Goal: Transaction & Acquisition: Purchase product/service

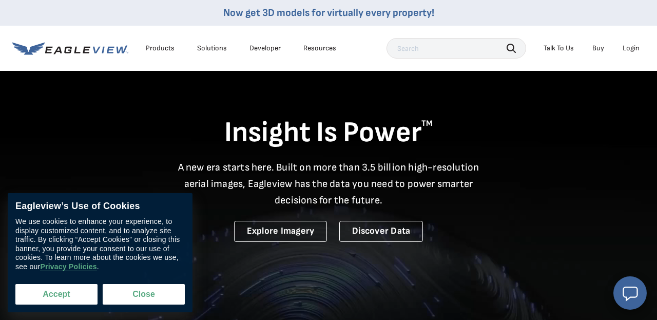
click at [58, 292] on button "Accept" at bounding box center [56, 294] width 82 height 21
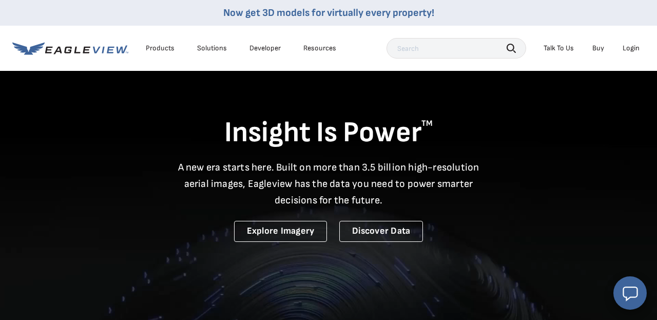
checkbox input "true"
click at [631, 48] on div "Login" at bounding box center [630, 48] width 17 height 9
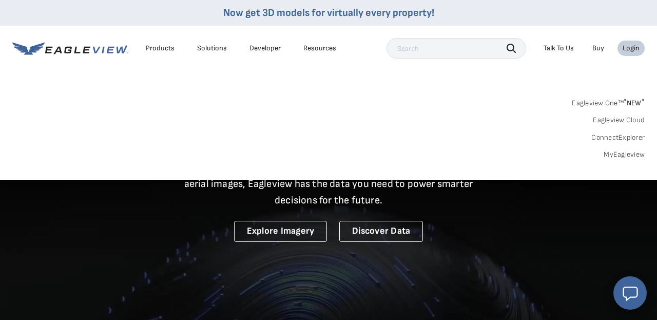
click at [610, 104] on link "Eagleview One™ * NEW *" at bounding box center [608, 101] width 73 height 12
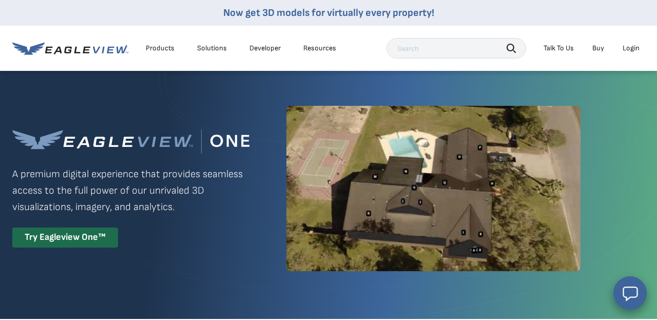
click at [633, 48] on div "Login" at bounding box center [630, 48] width 17 height 9
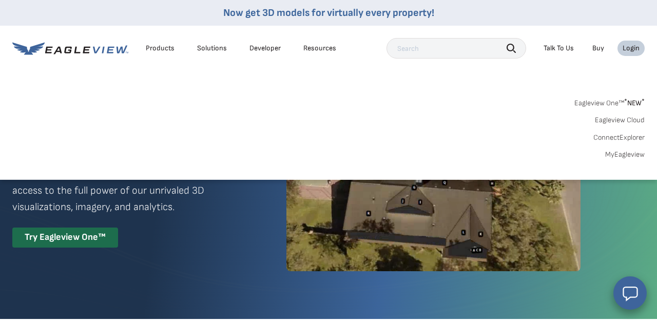
click at [621, 154] on link "MyEagleview" at bounding box center [625, 154] width 40 height 9
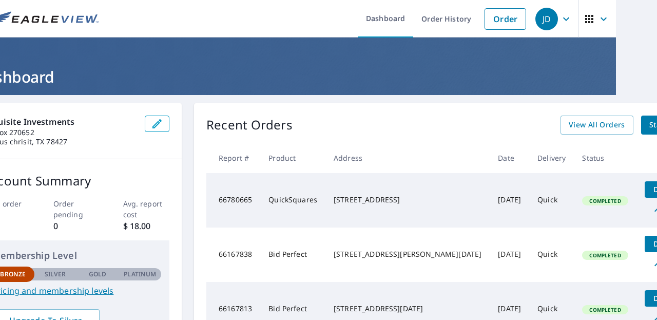
scroll to position [0, 41]
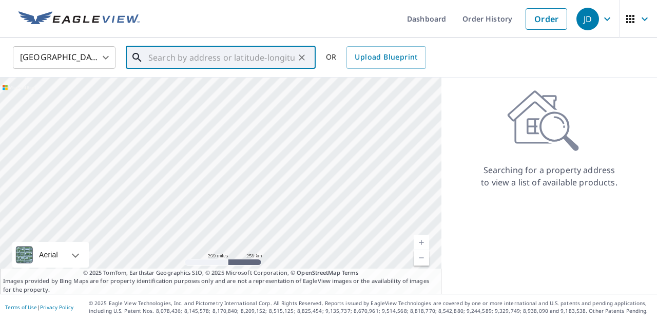
click at [163, 61] on input "text" at bounding box center [221, 57] width 146 height 29
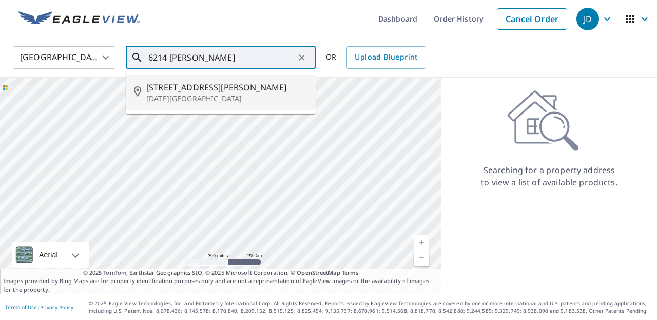
click at [166, 92] on span "6214 Sir Jack St" at bounding box center [226, 87] width 161 height 12
type input "6214 Sir Jack St Corpus Christi, TX 78414"
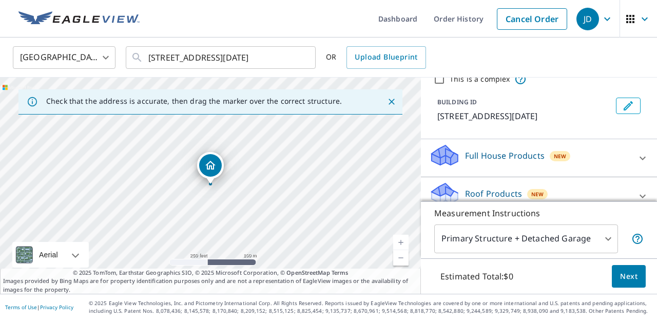
scroll to position [48, 0]
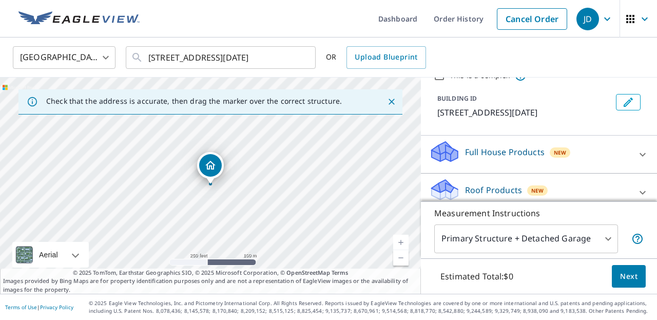
click at [626, 271] on span "Next" at bounding box center [628, 276] width 17 height 13
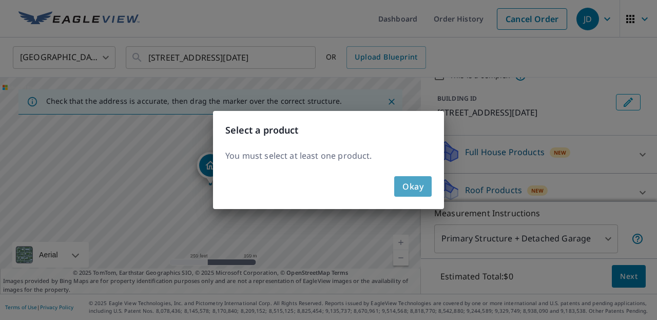
click at [419, 183] on span "Okay" at bounding box center [412, 186] width 21 height 14
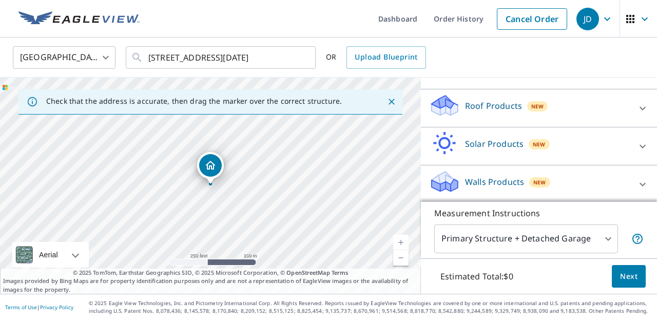
scroll to position [134, 0]
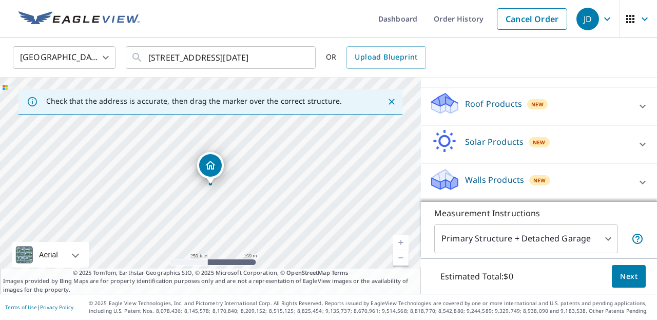
click at [480, 105] on p "Roof Products" at bounding box center [493, 103] width 57 height 12
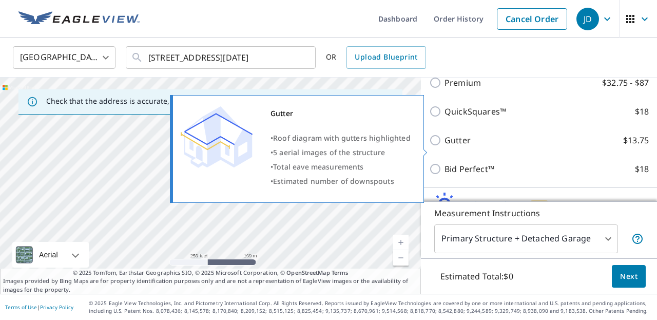
scroll to position [178, 0]
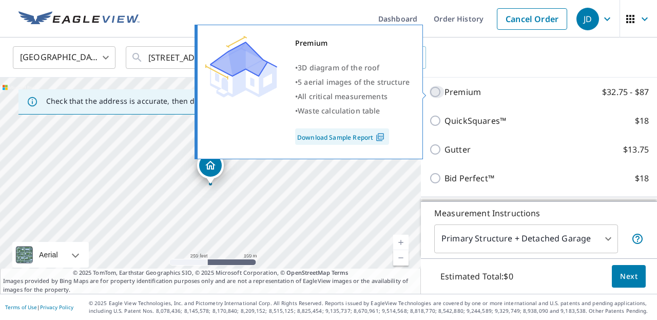
click at [439, 92] on input "Premium $32.75 - $87" at bounding box center [436, 92] width 15 height 12
checkbox input "true"
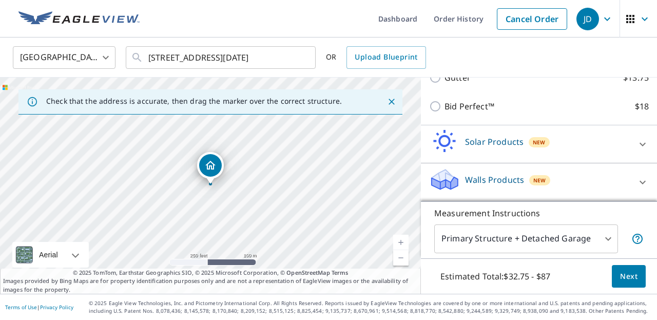
scroll to position [0, 0]
click at [633, 278] on span "Next" at bounding box center [628, 276] width 17 height 13
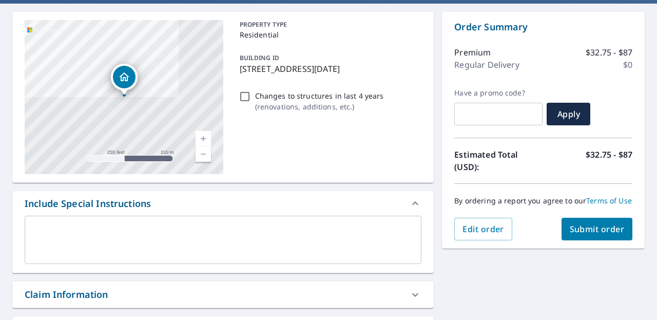
scroll to position [113, 0]
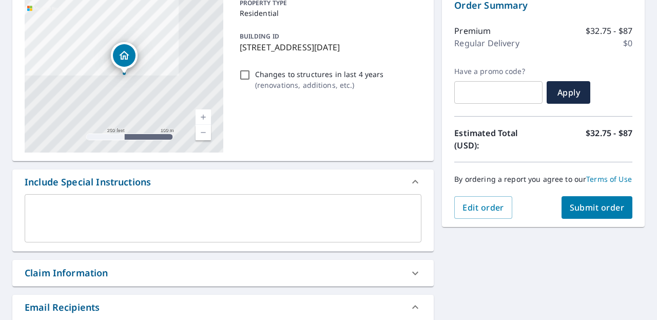
click at [579, 206] on span "Submit order" at bounding box center [597, 207] width 55 height 11
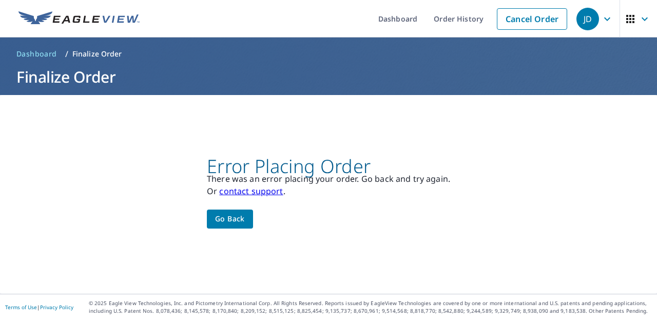
scroll to position [0, 0]
click at [242, 220] on span "Go back" at bounding box center [230, 218] width 30 height 13
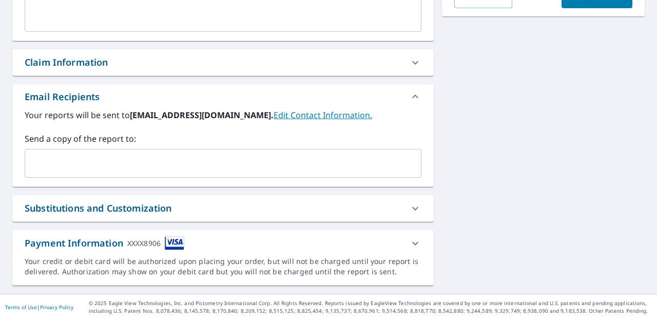
click at [415, 245] on icon at bounding box center [415, 243] width 12 height 12
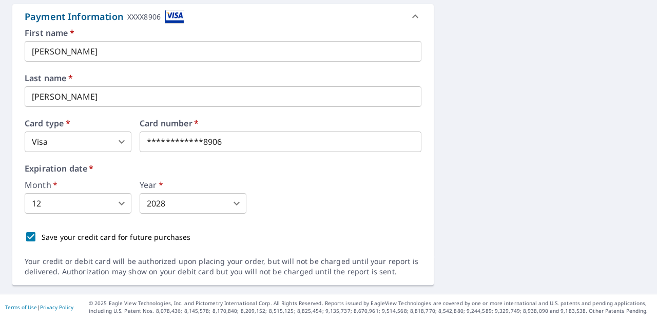
scroll to position [549, 0]
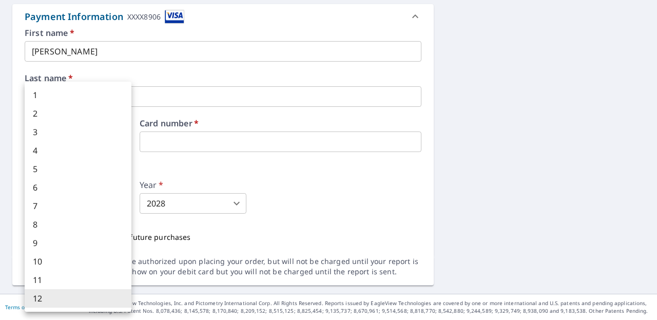
click at [91, 207] on body "JD JD Dashboard Order History Cancel Order JD Dashboard / Finalize Order Finali…" at bounding box center [328, 160] width 657 height 320
click at [68, 227] on li "8" at bounding box center [78, 224] width 107 height 18
type input "8"
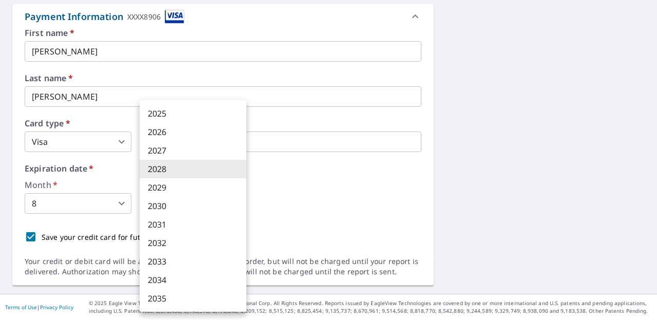
click at [221, 203] on body "JD JD Dashboard Order History Cancel Order JD Dashboard / Finalize Order Finali…" at bounding box center [328, 160] width 657 height 320
click at [200, 189] on li "2029" at bounding box center [193, 187] width 107 height 18
type input "2029"
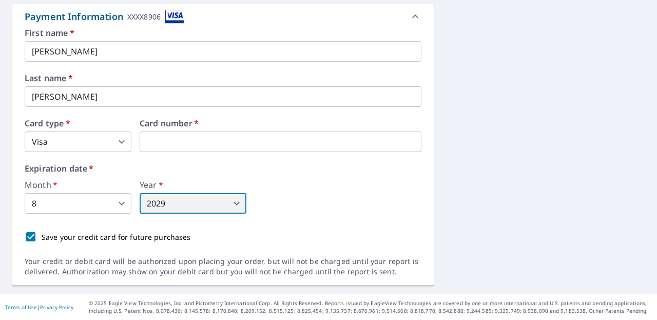
scroll to position [0, 0]
click at [285, 198] on div "Month   * 8 8 ​ Year   * 2029 2029 ​" at bounding box center [223, 197] width 397 height 33
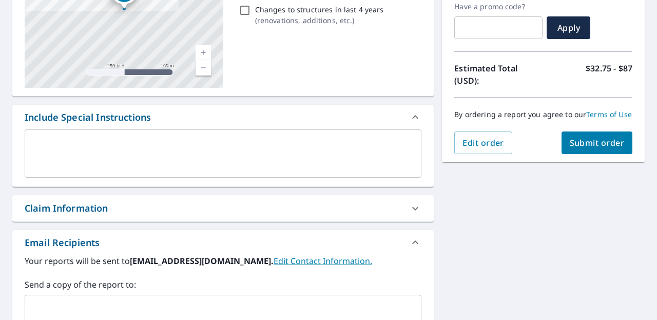
scroll to position [157, 0]
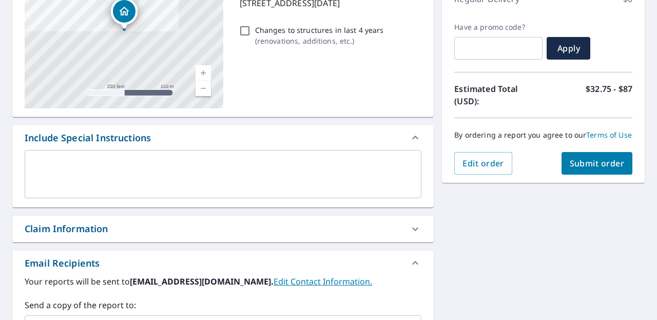
click at [585, 162] on span "Submit order" at bounding box center [597, 163] width 55 height 11
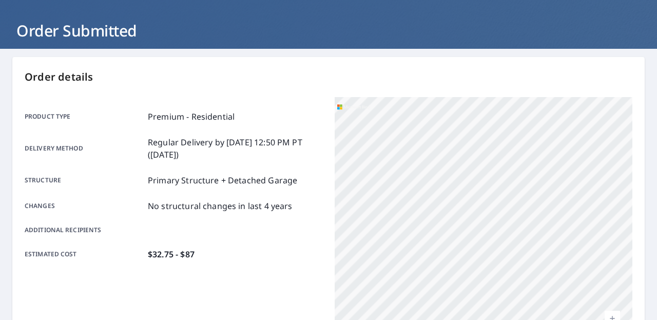
scroll to position [51, 0]
